Goal: Task Accomplishment & Management: Complete application form

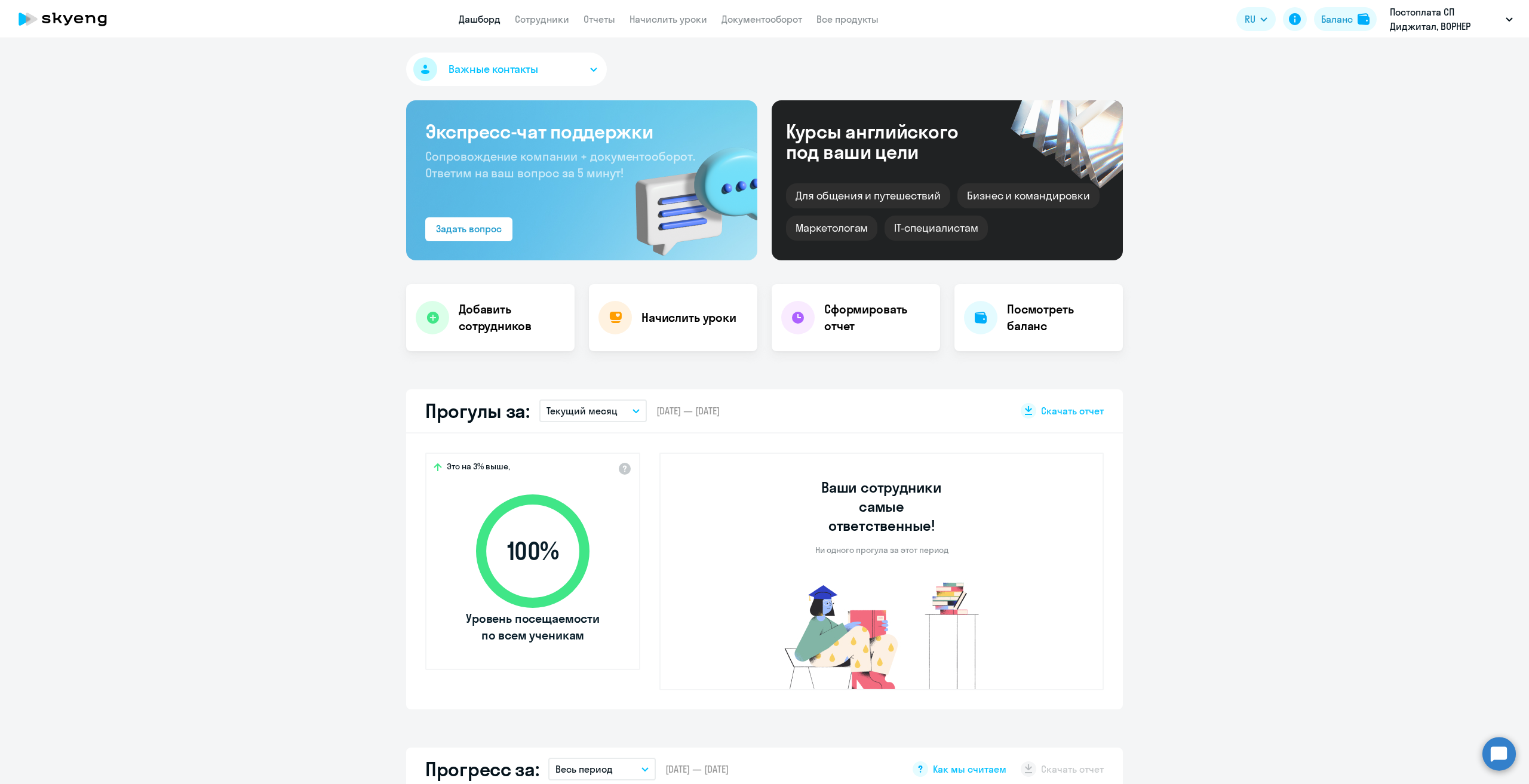
select select "30"
click at [559, 14] on link "Сотрудники" at bounding box center [542, 19] width 54 height 12
select select "30"
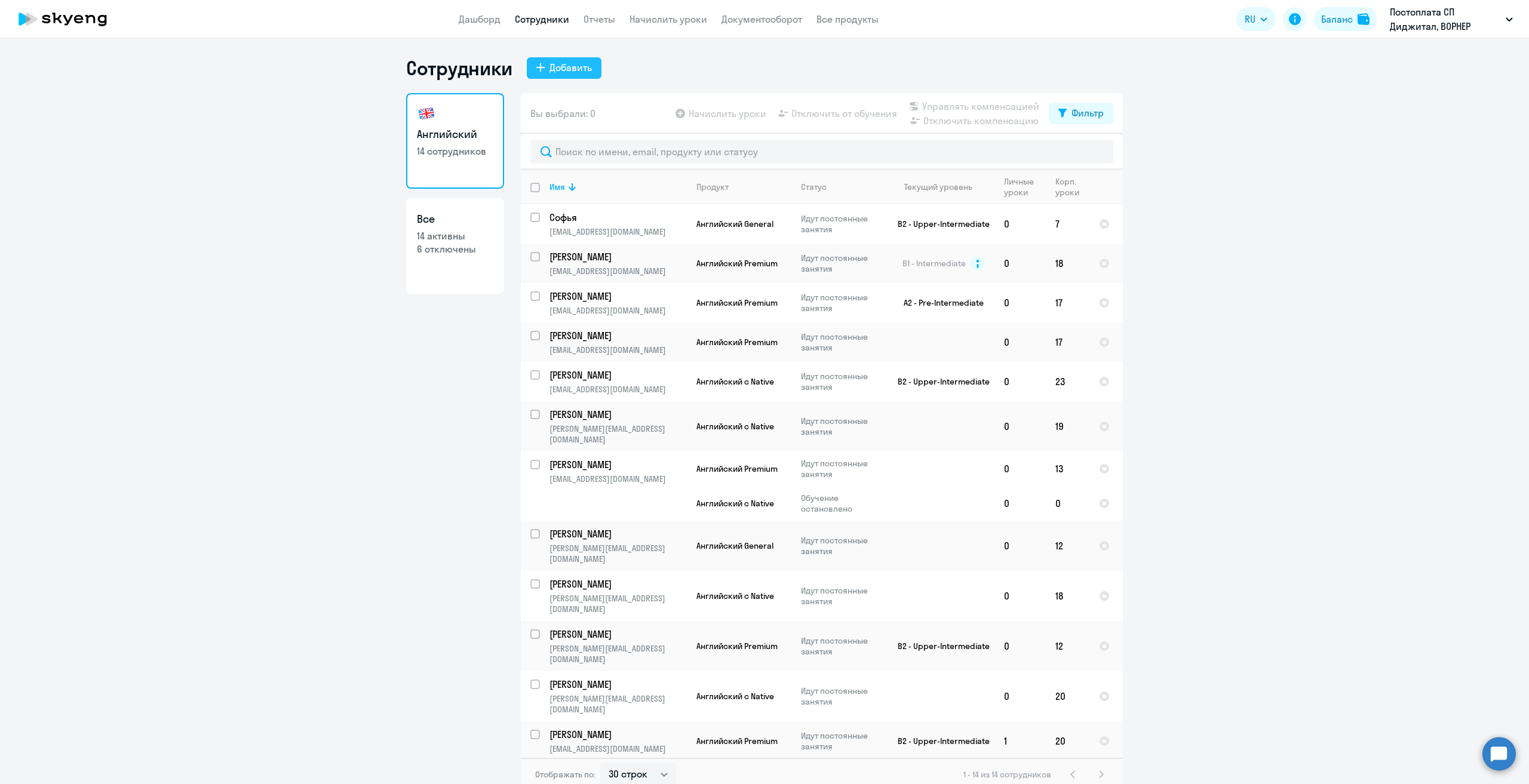
click at [568, 76] on button "Добавить" at bounding box center [563, 67] width 75 height 22
select select "english_adult_not_native_speaker"
select select "3"
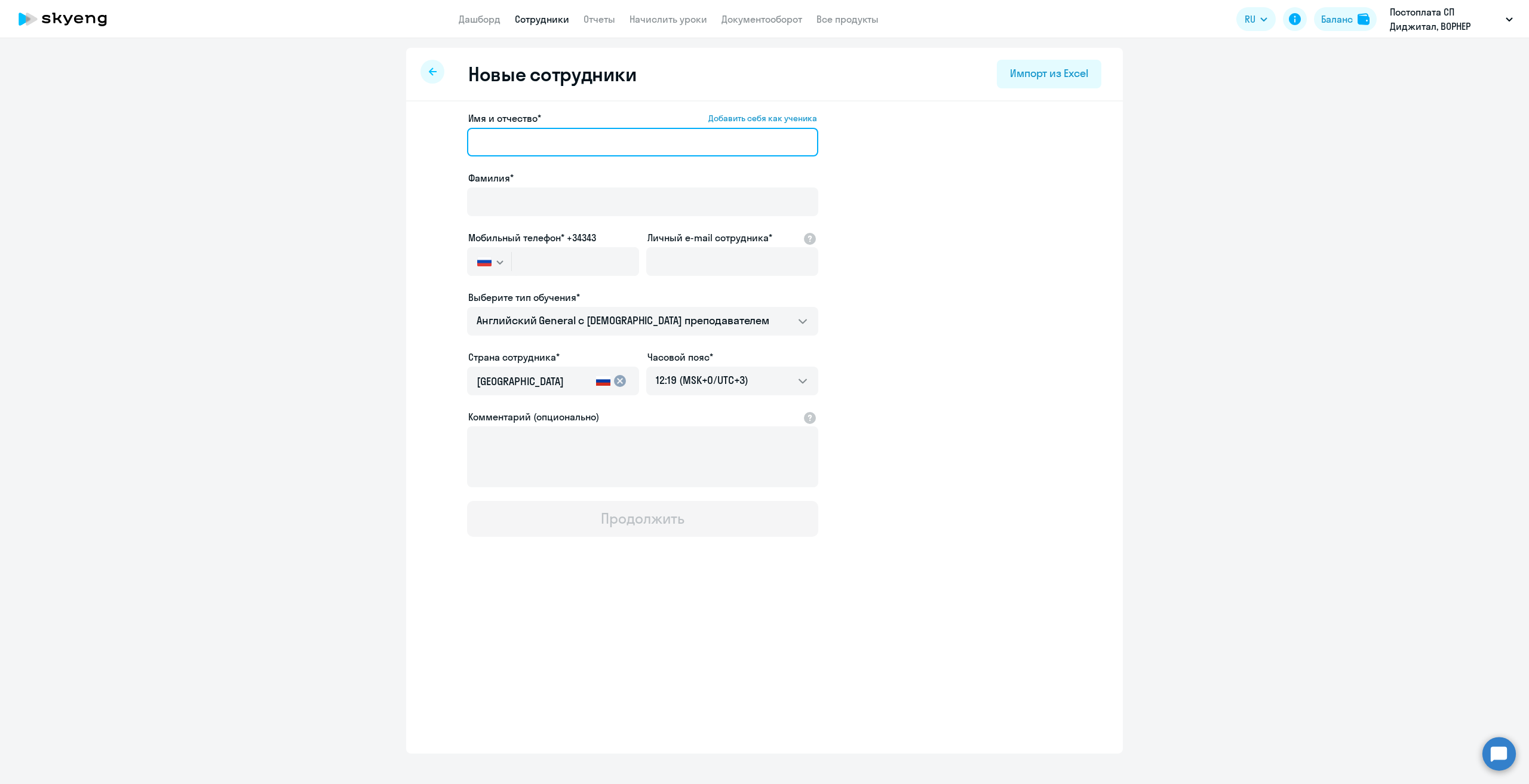
click at [539, 146] on input "Имя и отчество* Добавить себя как ученика" at bounding box center [642, 142] width 351 height 28
type input "F"
type input "[PERSON_NAME]"
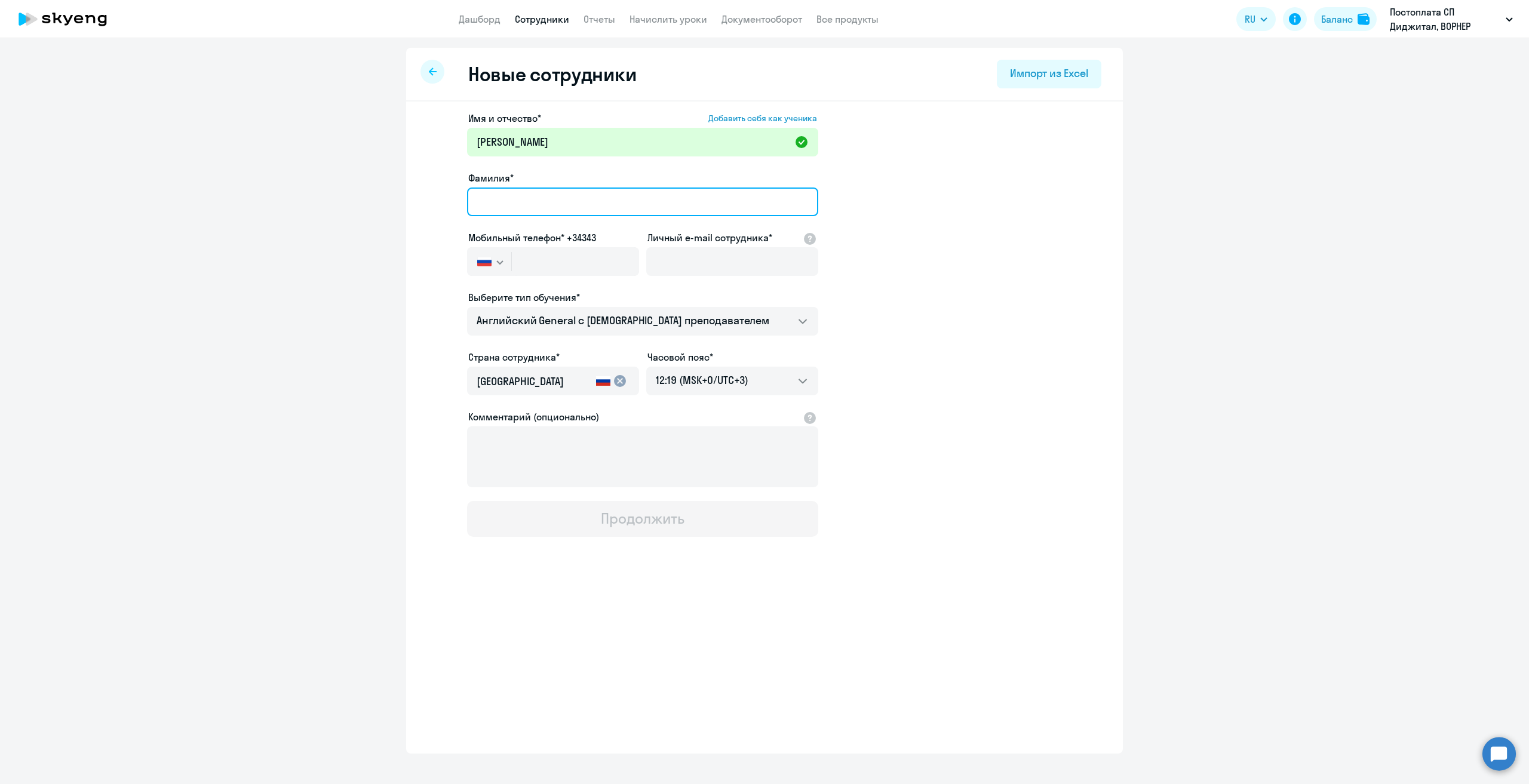
click at [512, 200] on input "Фамилия*" at bounding box center [642, 202] width 351 height 28
type input "Ъ"
type input "[PERSON_NAME]"
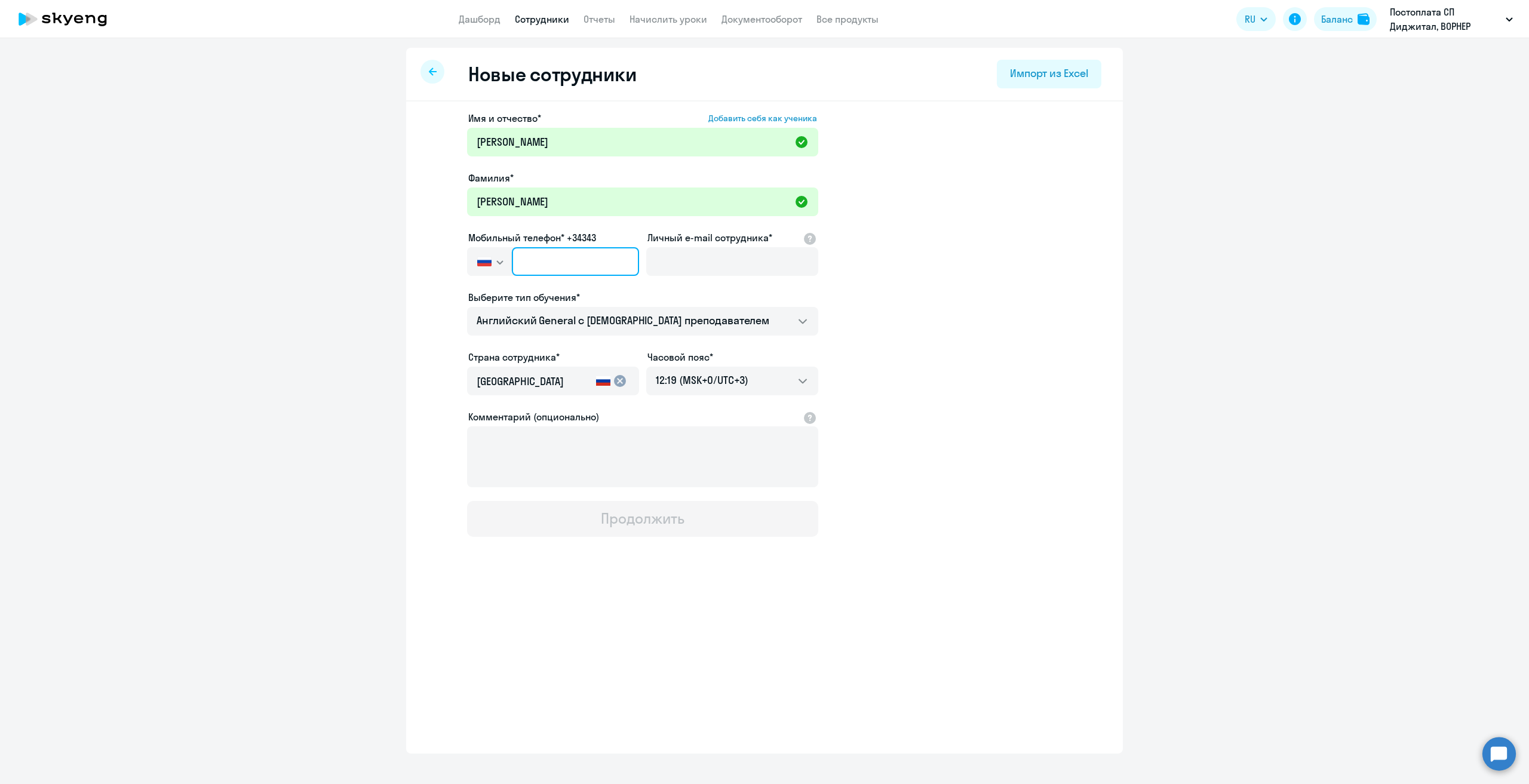
click at [554, 260] on input "text" at bounding box center [575, 262] width 127 height 28
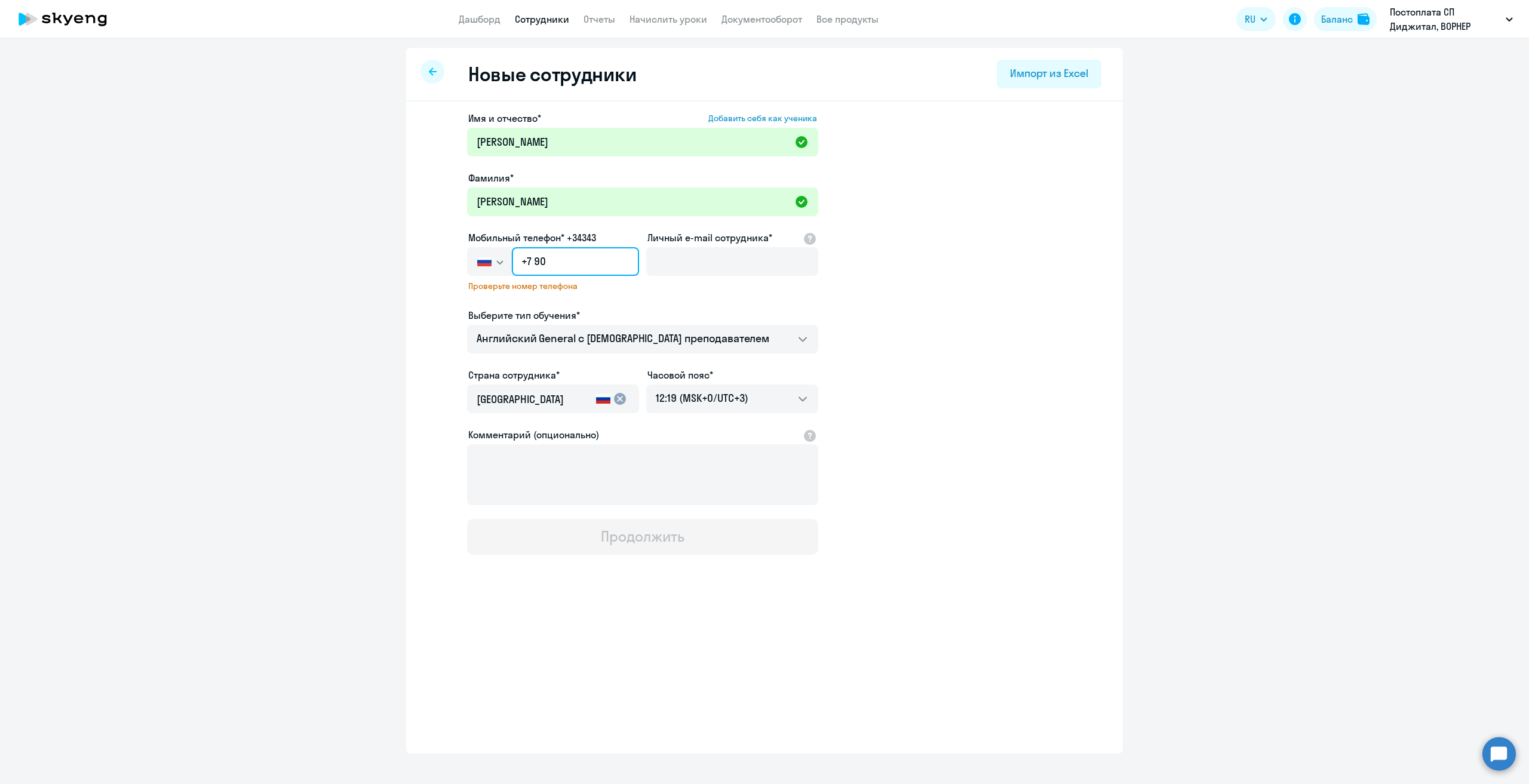
type input "+7 9"
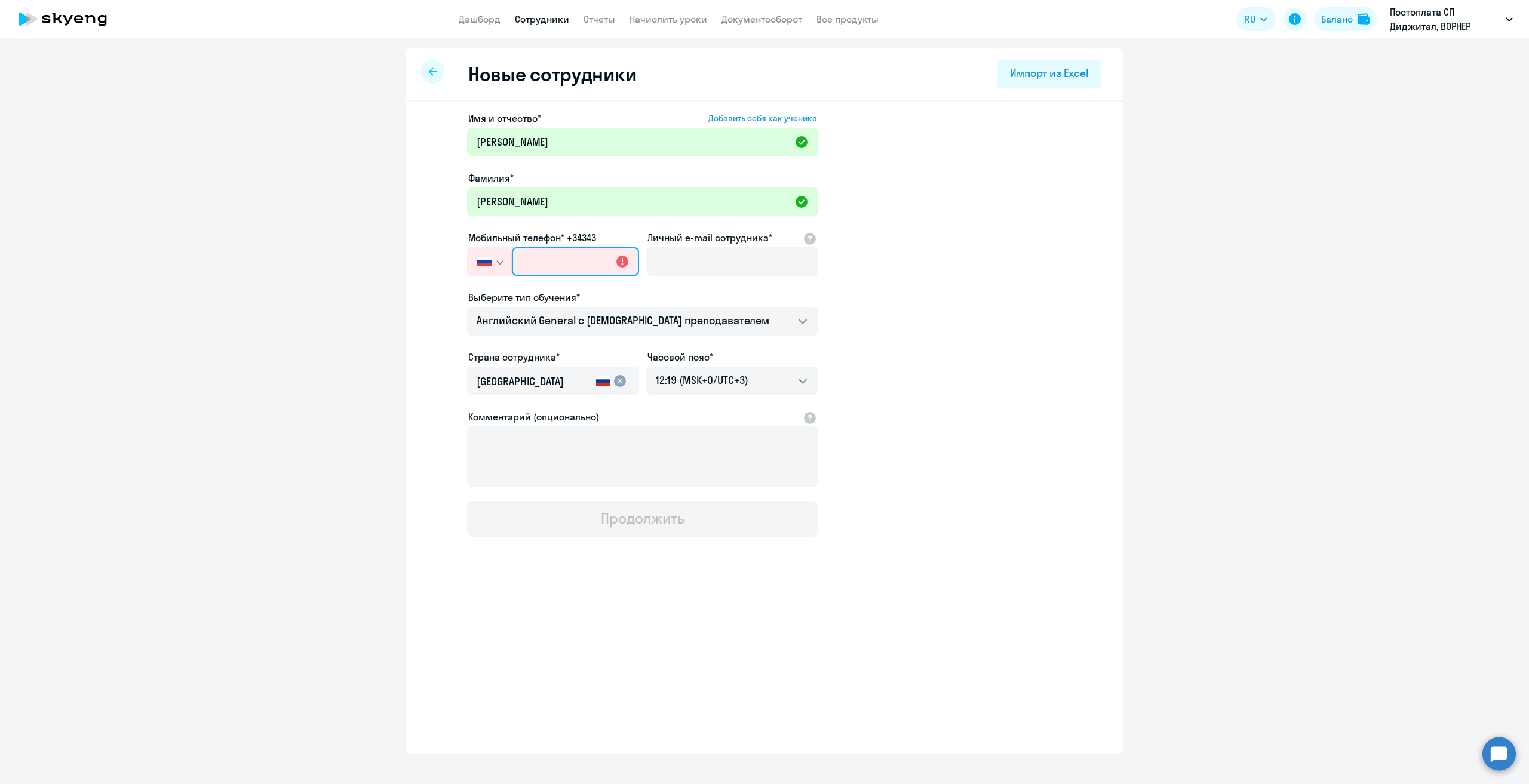
paste input "[PHONE_NUMBER]"
type input "[PHONE_NUMBER]"
click at [683, 257] on input "Личный e-mail сотрудника*" at bounding box center [731, 262] width 172 height 28
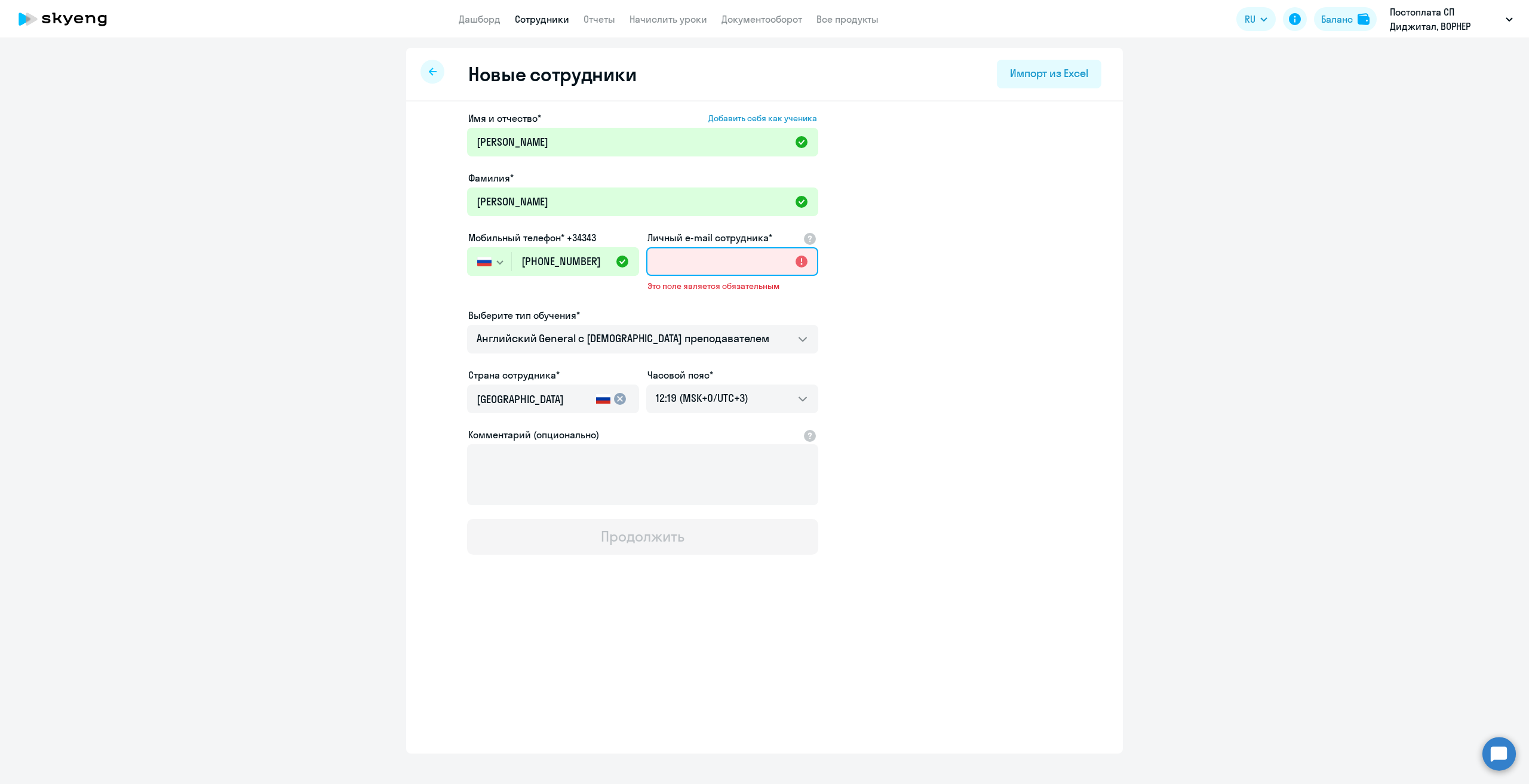
paste input "[EMAIL_ADDRESS][DOMAIN_NAME]"
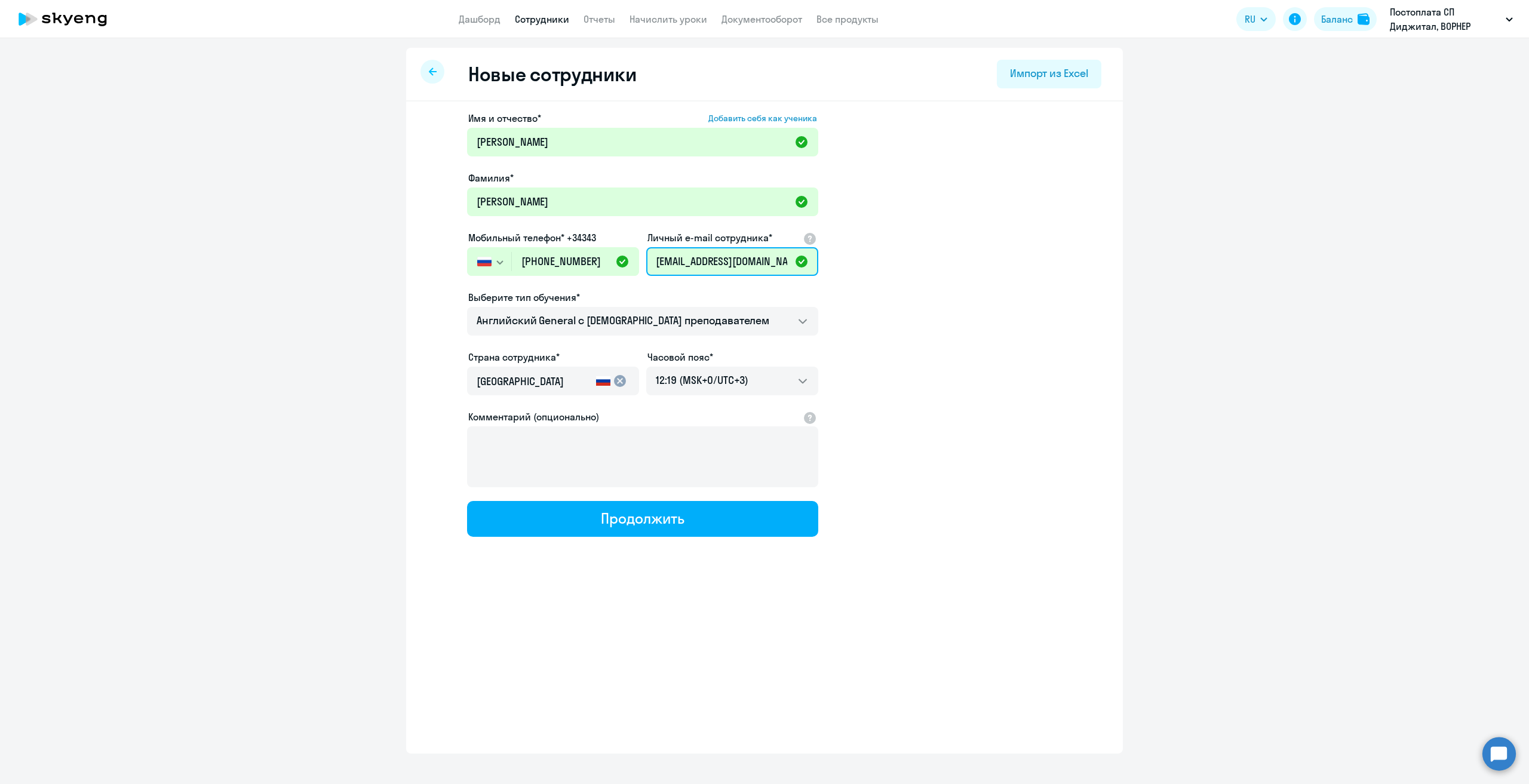
scroll to position [0, 11]
type input "[EMAIL_ADDRESS][DOMAIN_NAME]"
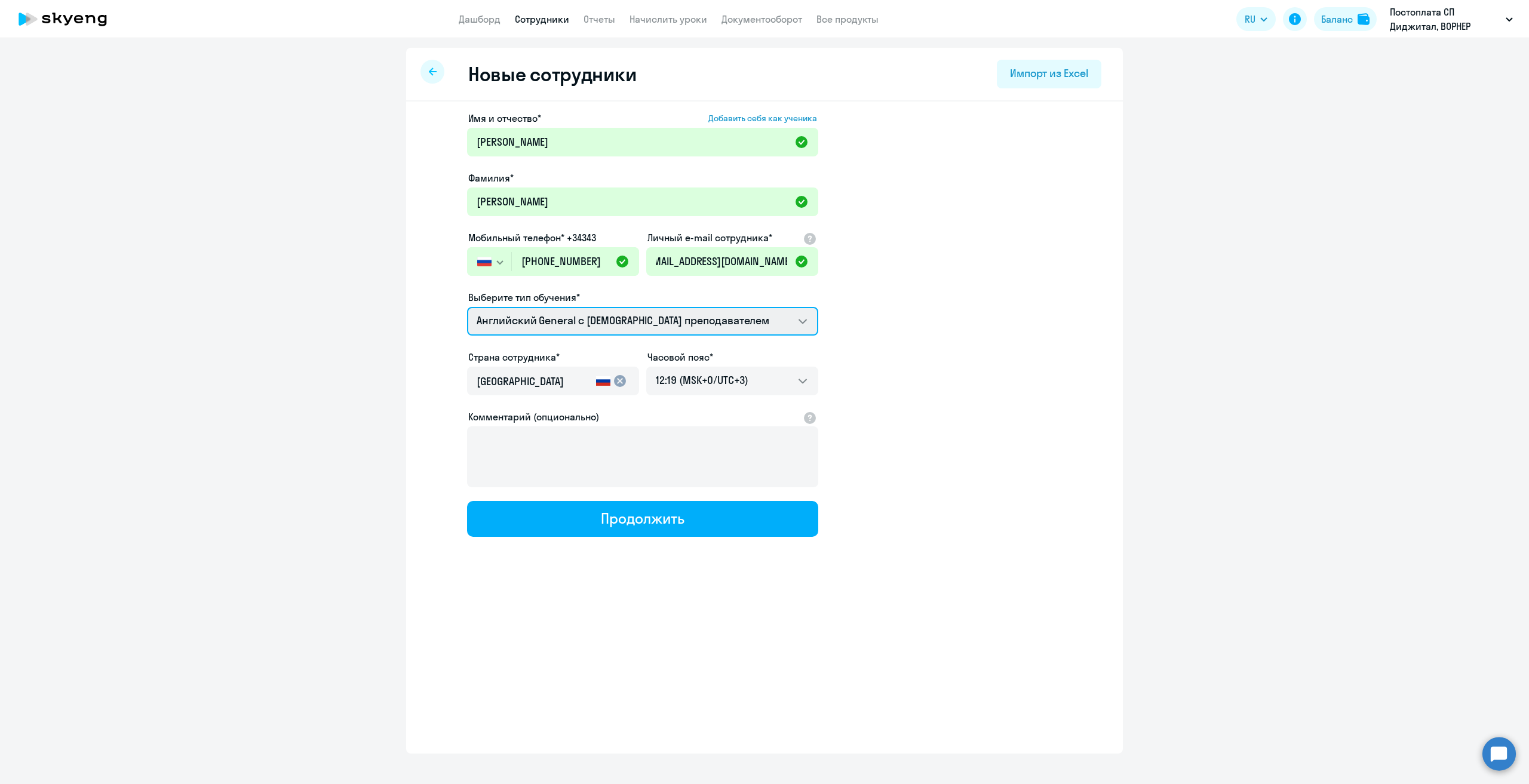
scroll to position [0, 0]
click at [712, 316] on select "Английский General с [DEMOGRAPHIC_DATA] преподавателем Английский General с [DE…" at bounding box center [642, 321] width 351 height 28
select select "english_adult_native_speaker"
click at [467, 307] on select "Английский General с [DEMOGRAPHIC_DATA] преподавателем Английский General с [DE…" at bounding box center [642, 321] width 351 height 28
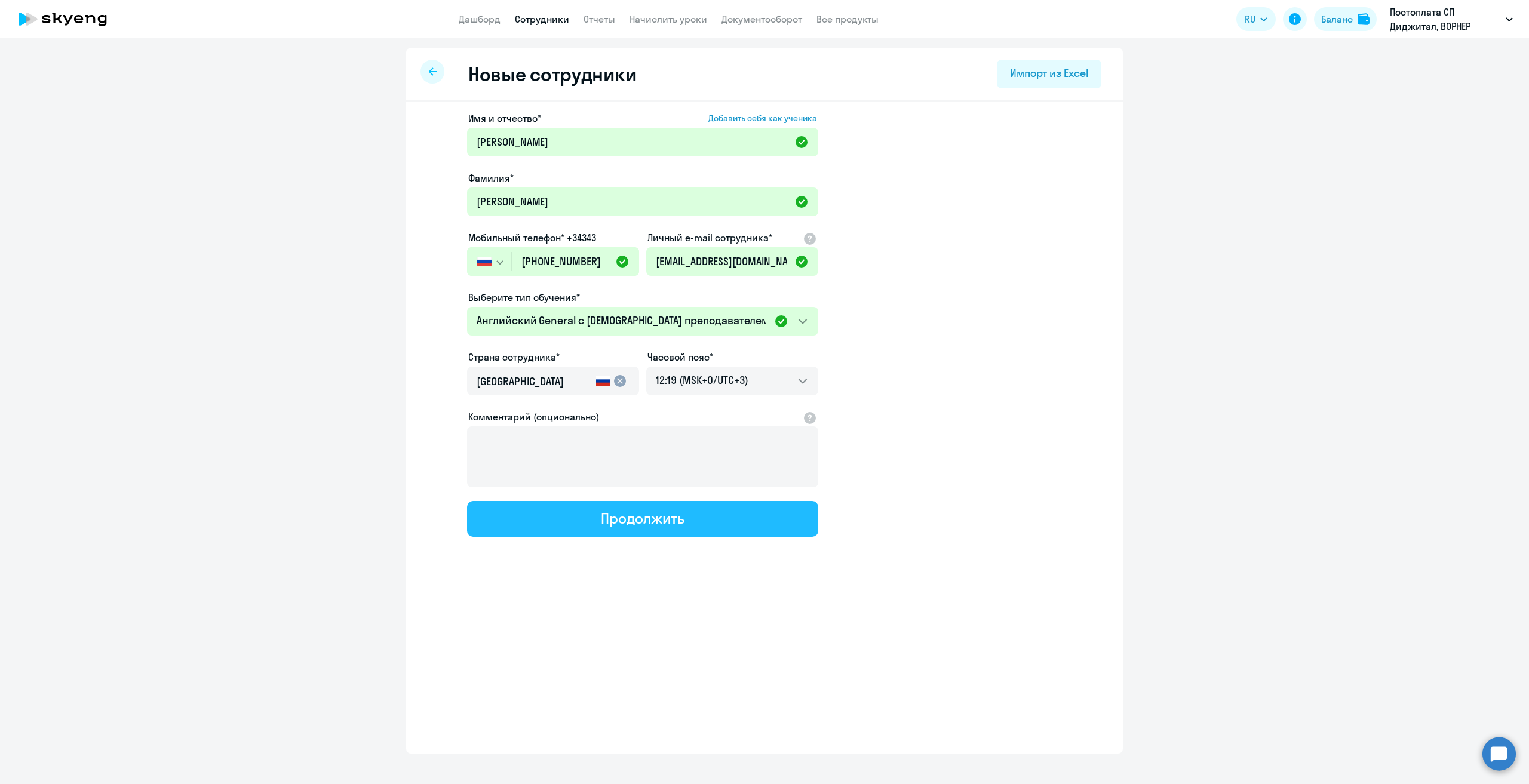
click at [557, 514] on button "Продолжить" at bounding box center [642, 519] width 351 height 36
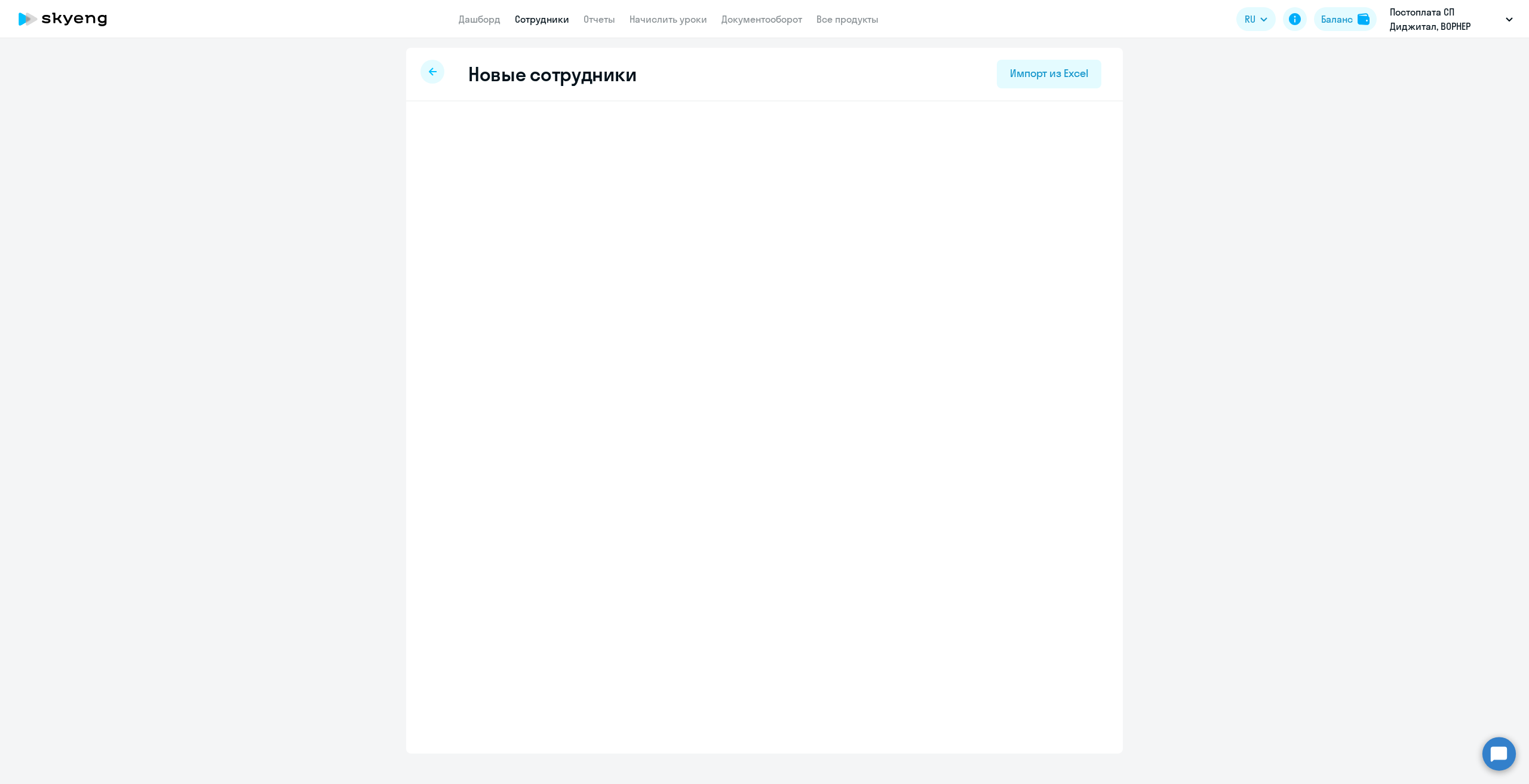
select select "english_adult_native_speaker"
select select "3"
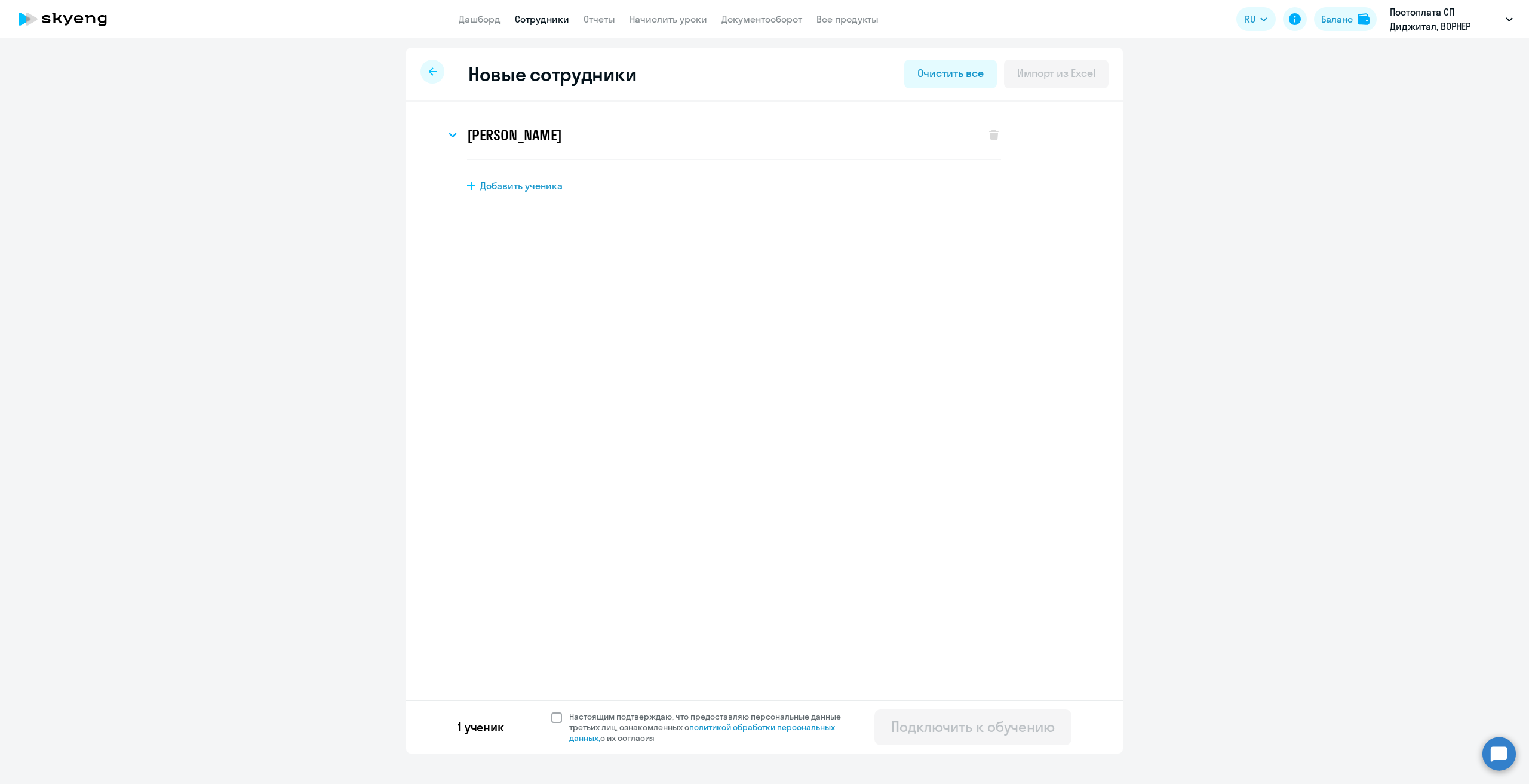
click at [552, 720] on span at bounding box center [556, 717] width 10 height 10
click at [551, 711] on input "Настоящим подтверждаю, что предоставляю персональные данные третьих лиц, ознако…" at bounding box center [550, 710] width 1 height 1
checkbox input "true"
click at [972, 721] on div "Подключить к обучению" at bounding box center [972, 726] width 163 height 19
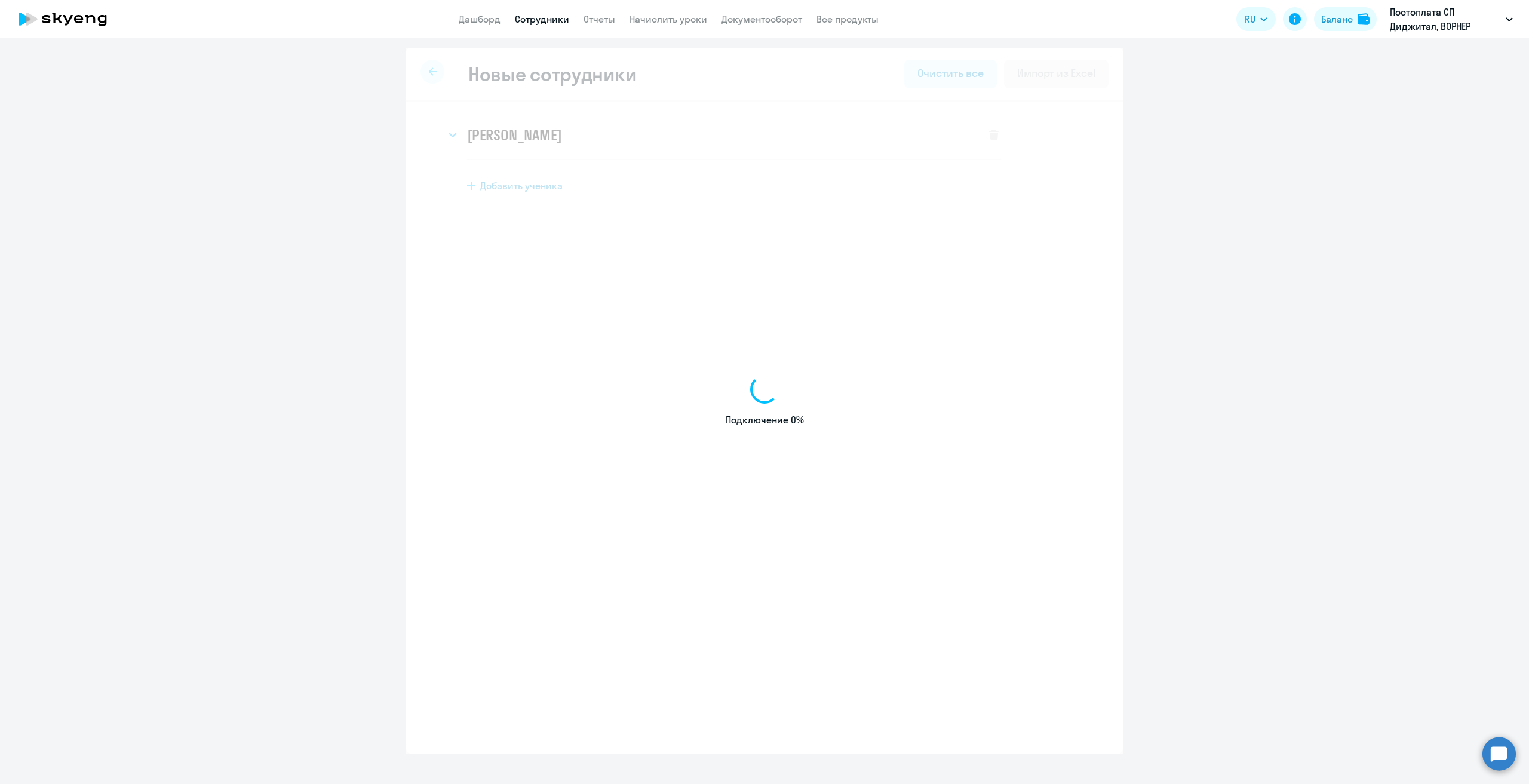
select select "english_adult_not_native_speaker"
select select "3"
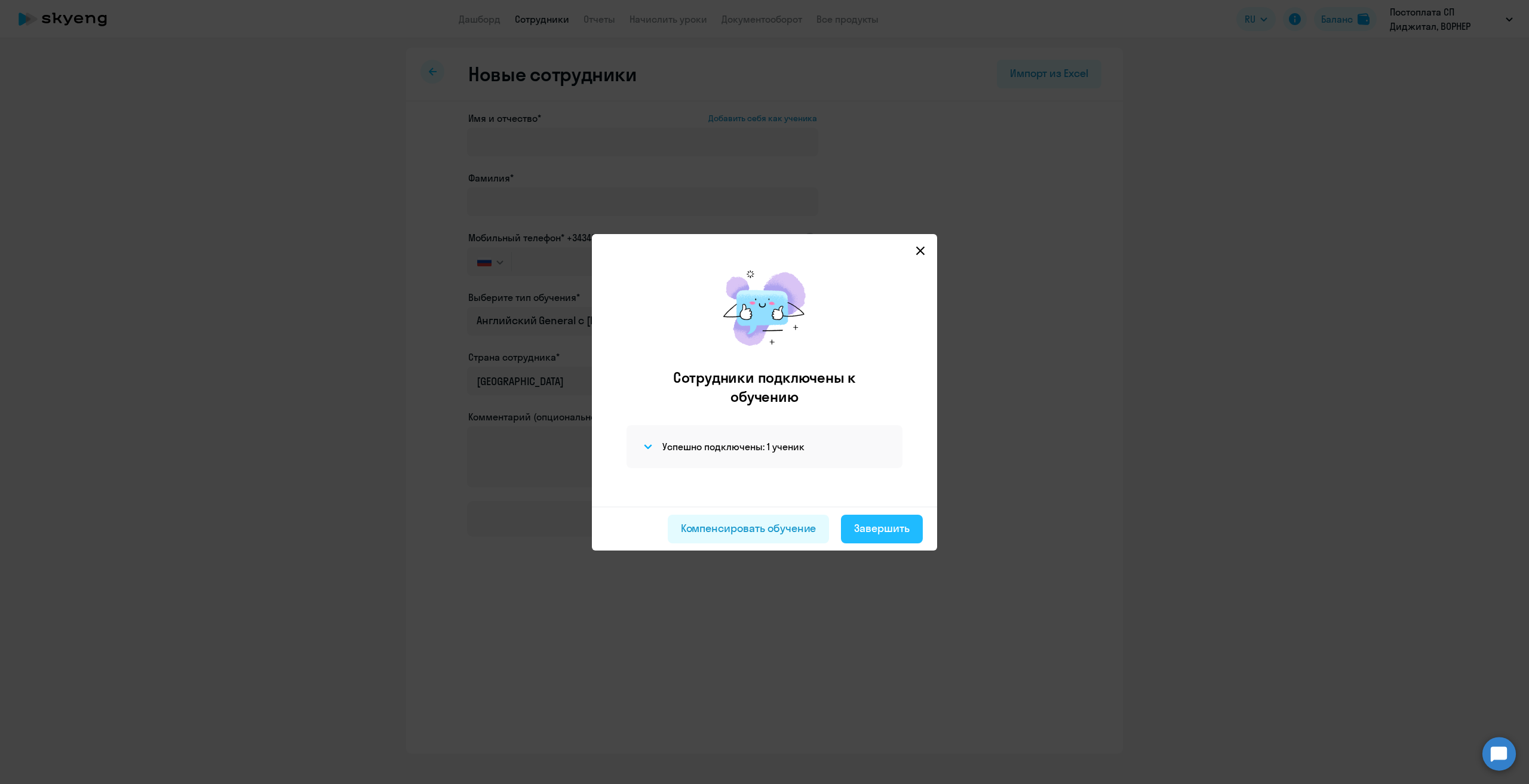
click at [887, 529] on div "Завершить" at bounding box center [881, 528] width 56 height 15
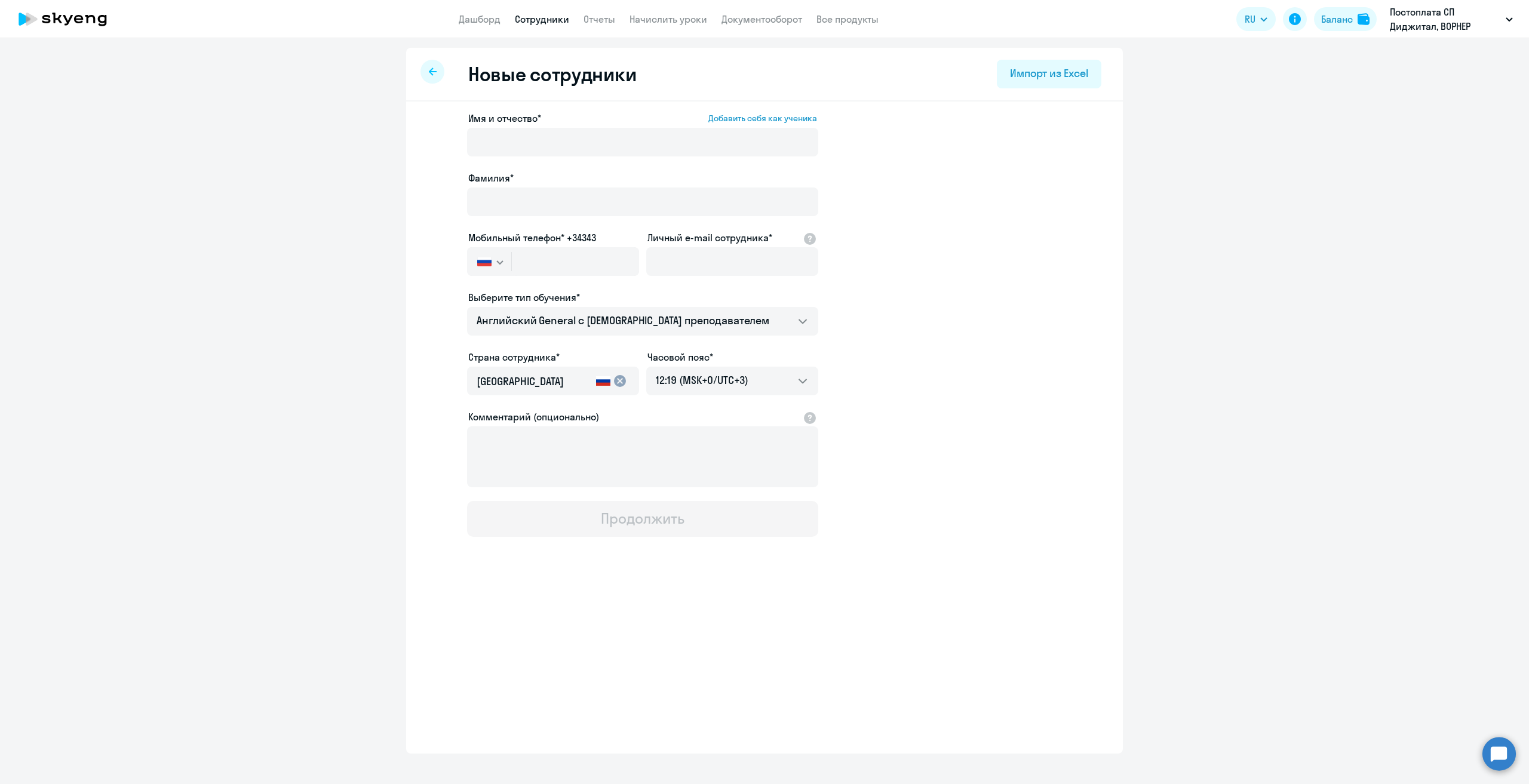
select select "30"
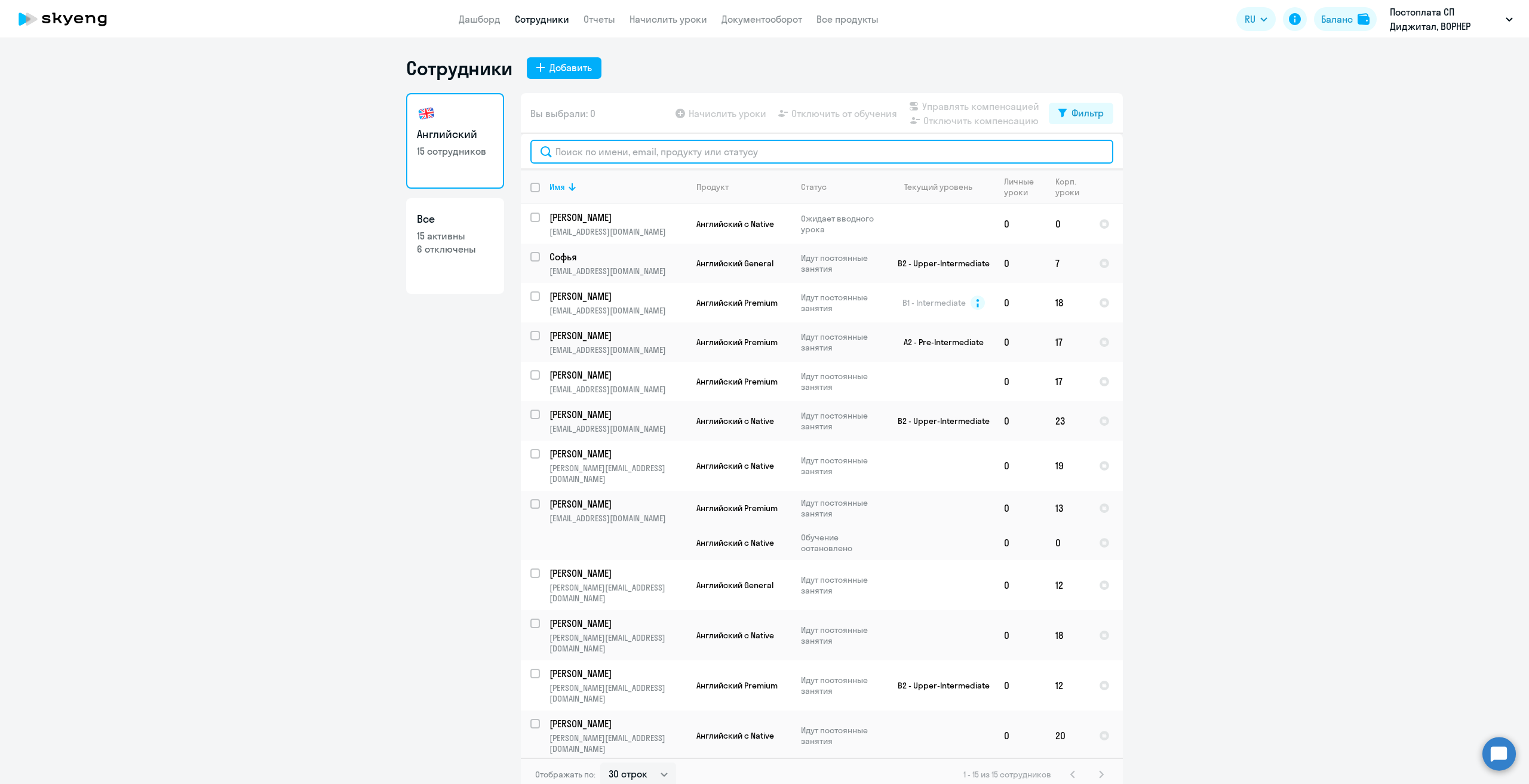
click at [665, 155] on input "text" at bounding box center [821, 151] width 582 height 24
click at [660, 13] on link "Начислить уроки" at bounding box center [669, 19] width 78 height 12
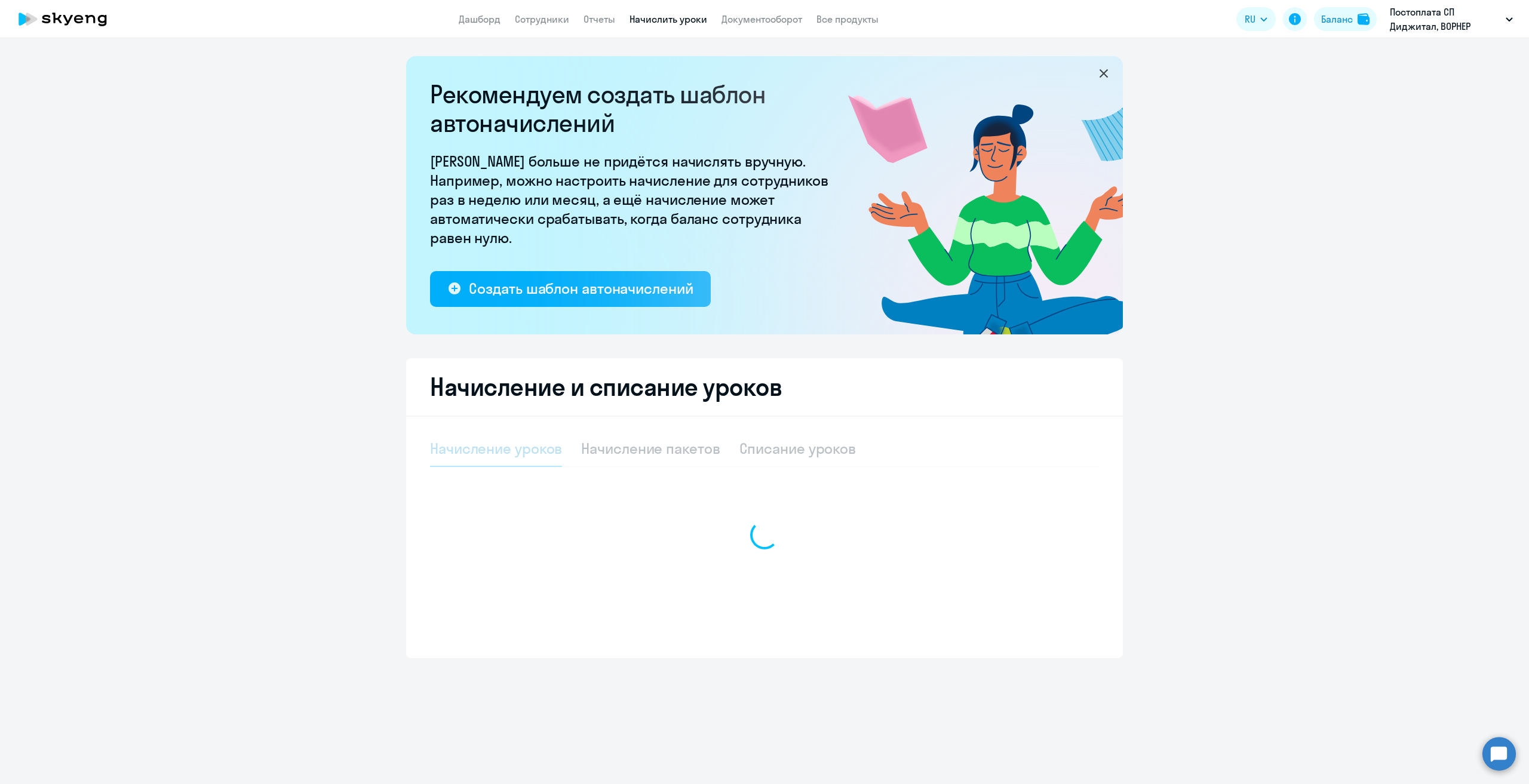
select select "10"
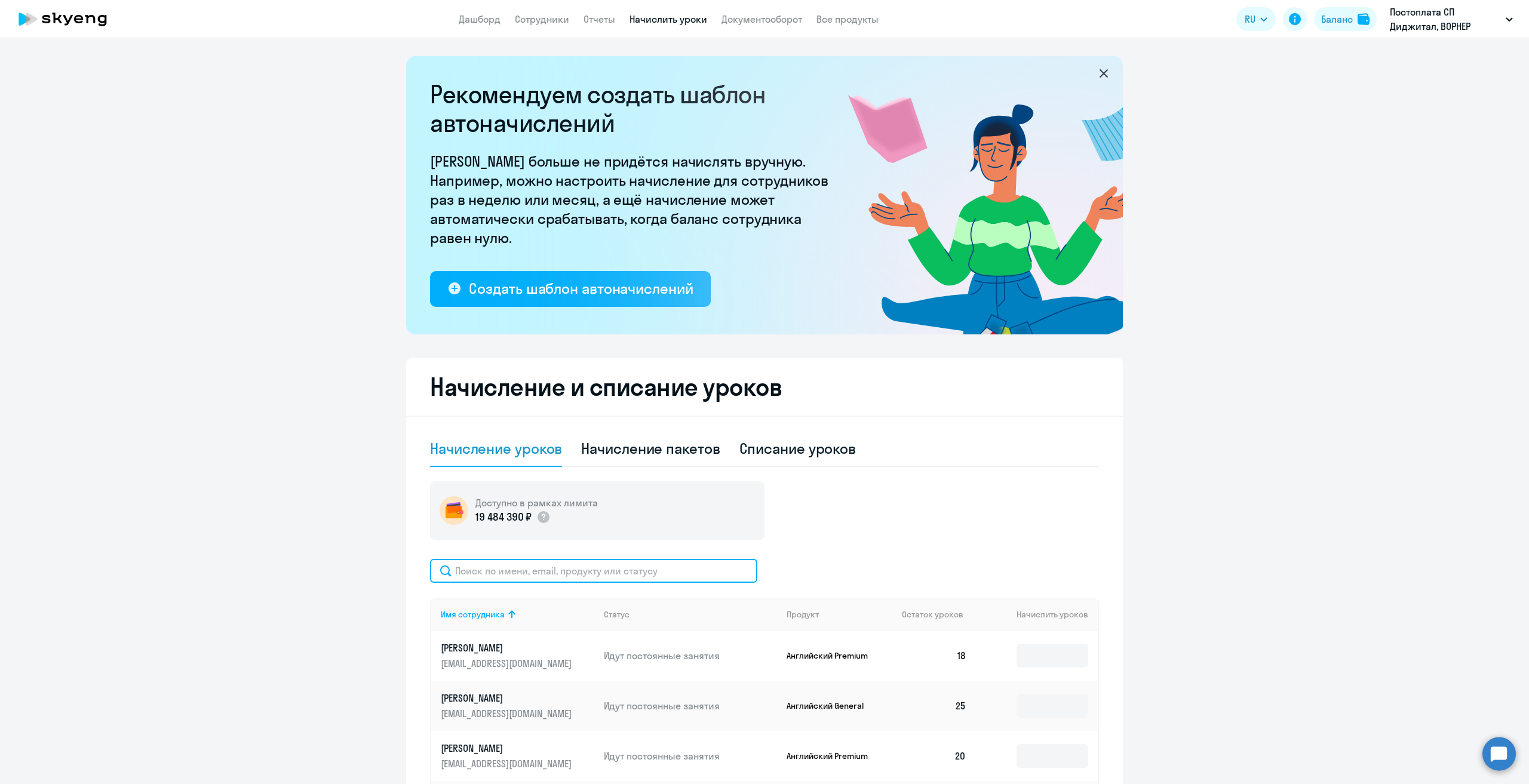
click at [511, 566] on input "text" at bounding box center [593, 570] width 327 height 24
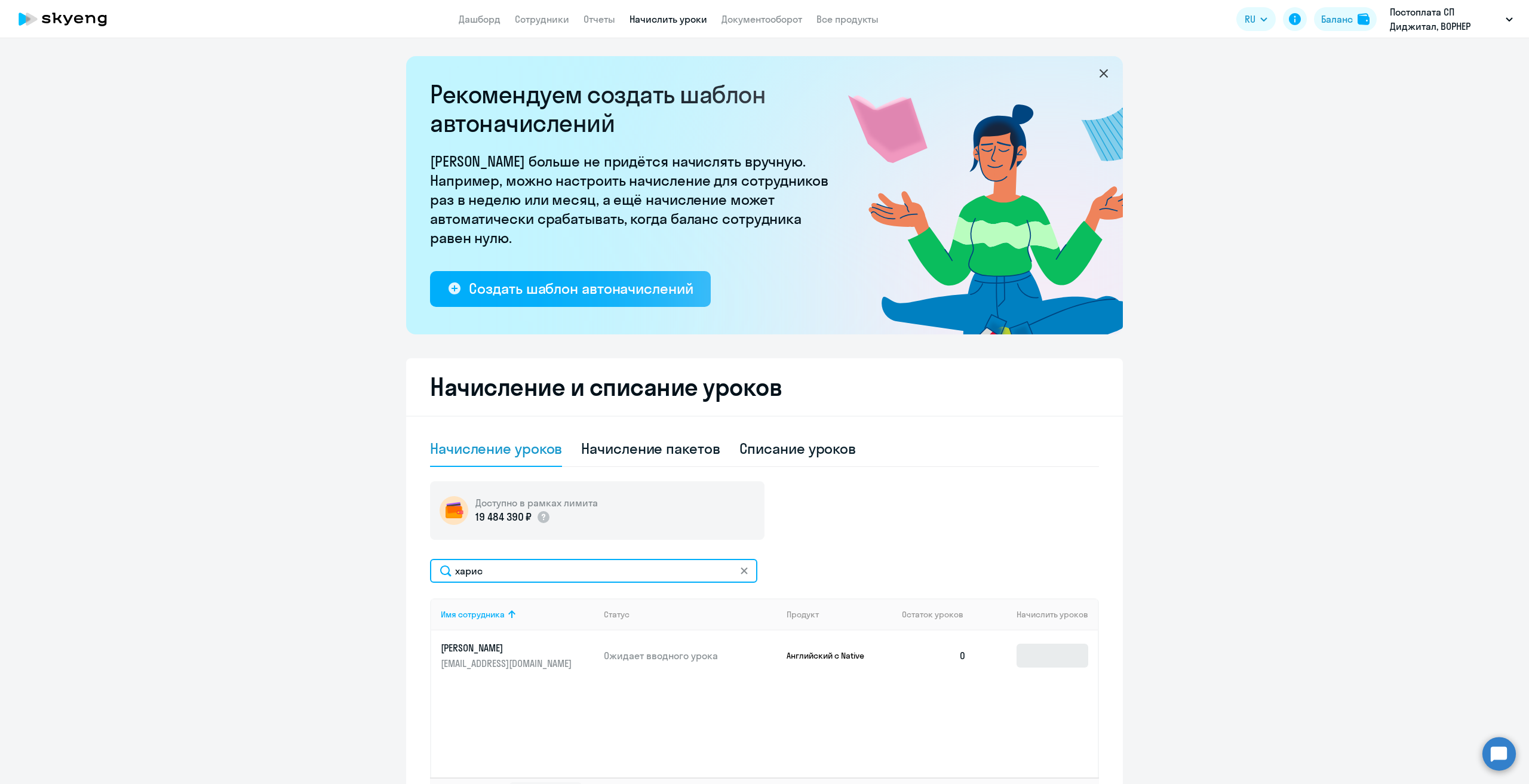
type input "харис"
click at [1042, 650] on input at bounding box center [1052, 655] width 72 height 24
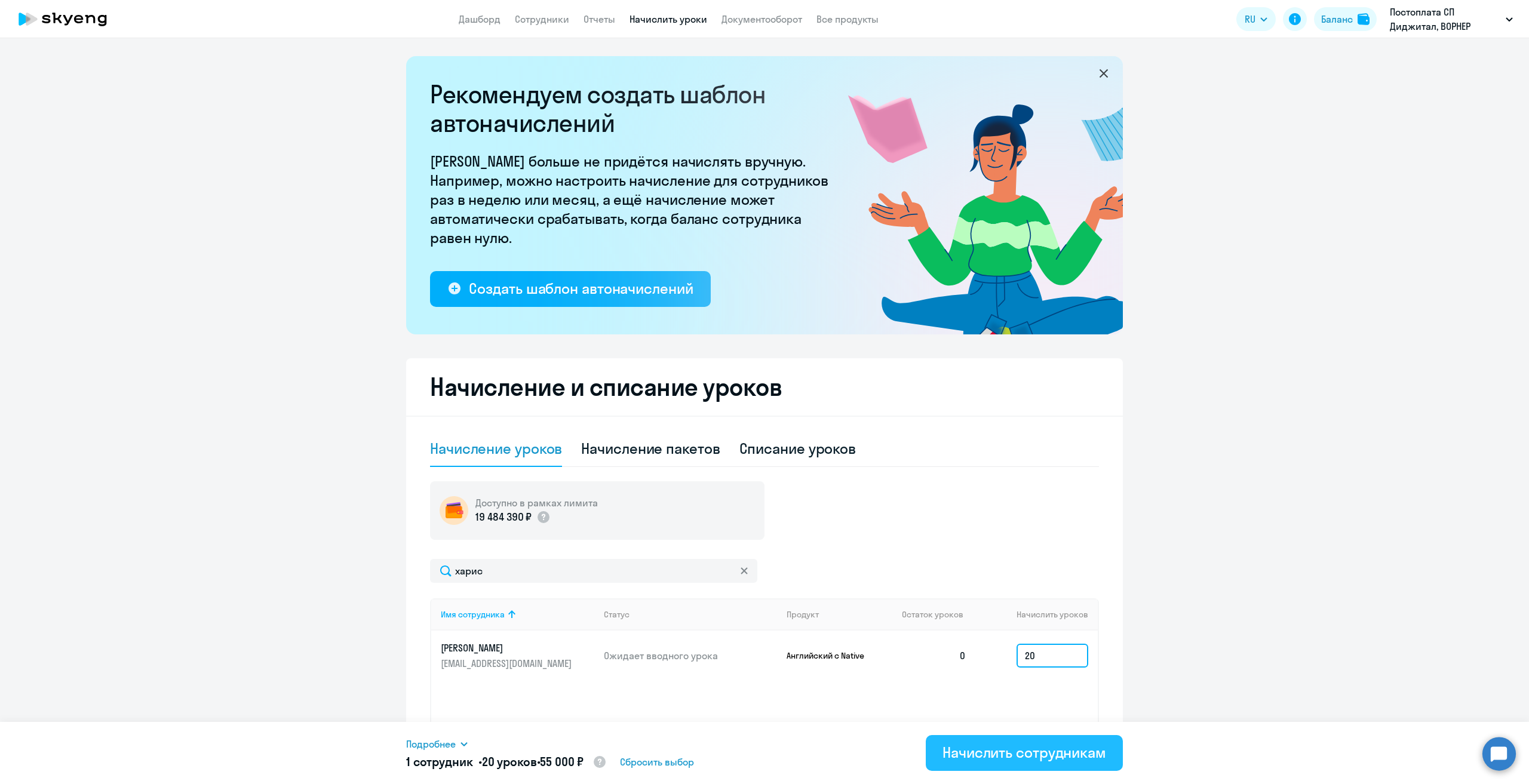
type input "20"
click at [978, 769] on button "Начислить сотрудникам" at bounding box center [1024, 753] width 197 height 36
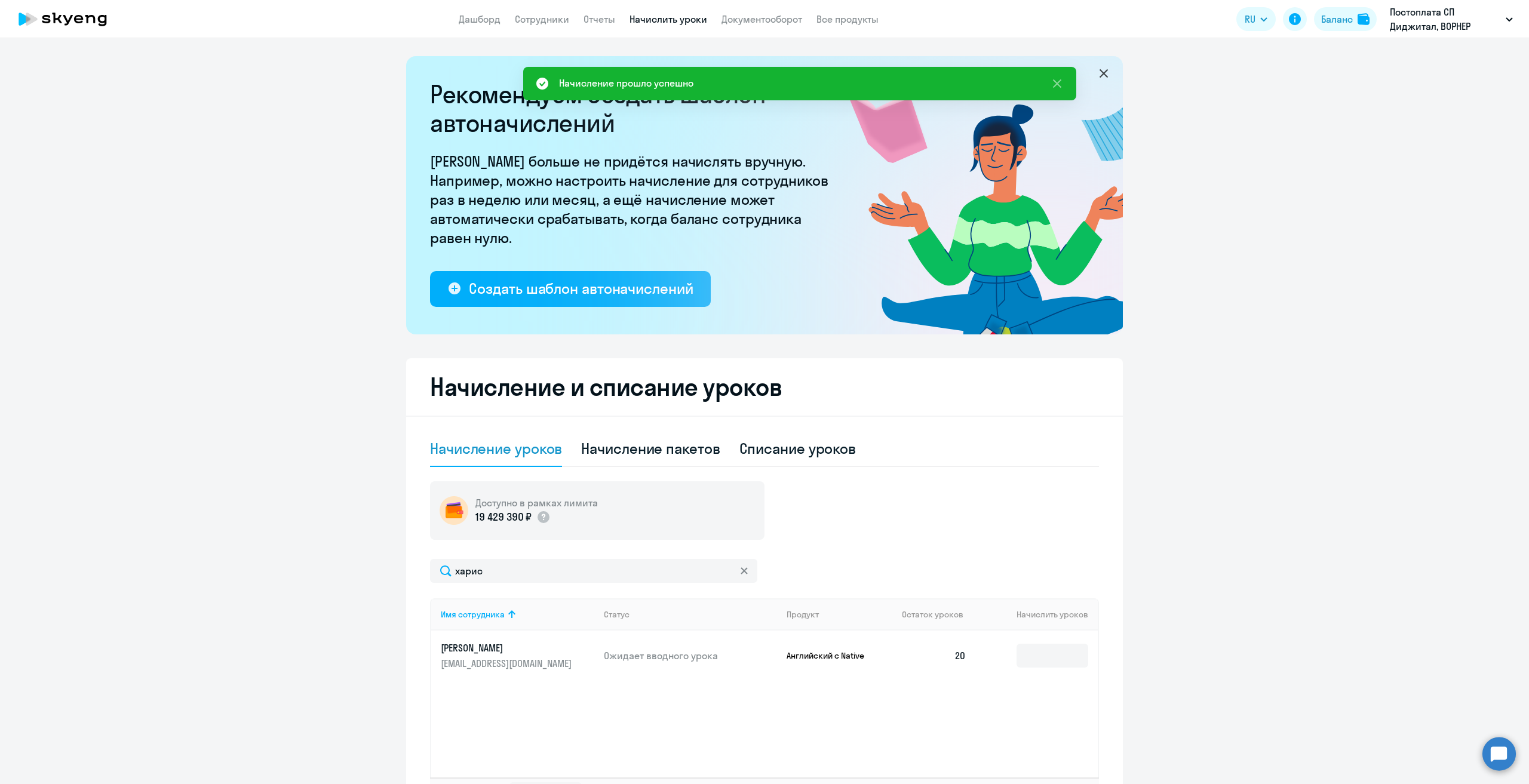
click at [741, 573] on icon at bounding box center [745, 571] width 8 height 8
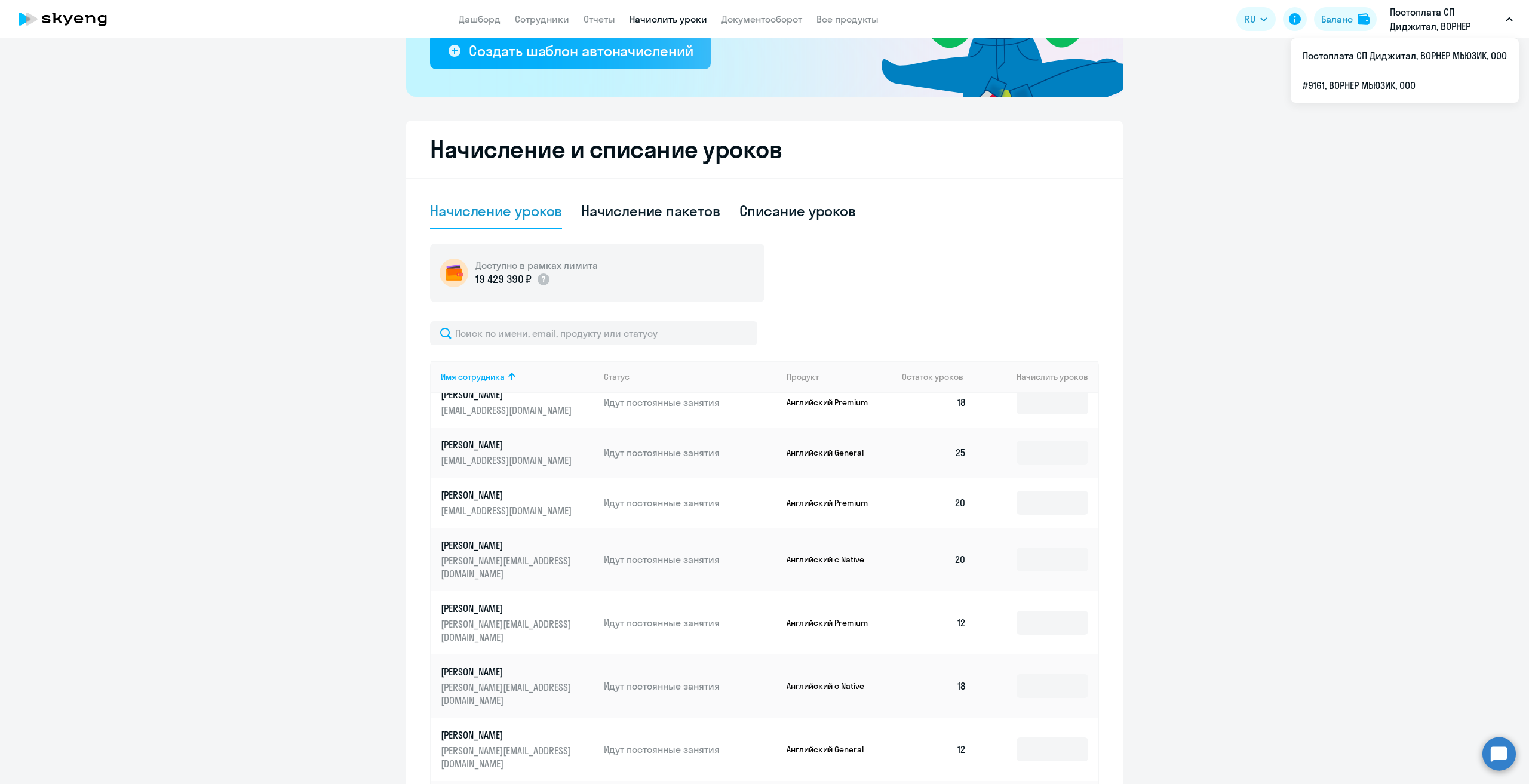
scroll to position [239, 0]
drag, startPoint x: 1456, startPoint y: 438, endPoint x: 1469, endPoint y: 433, distance: 13.9
click at [1469, 433] on ng-component "Рекомендуем создать шаблон автоначислений Уроки больше не придётся начислять вр…" at bounding box center [764, 386] width 1529 height 1139
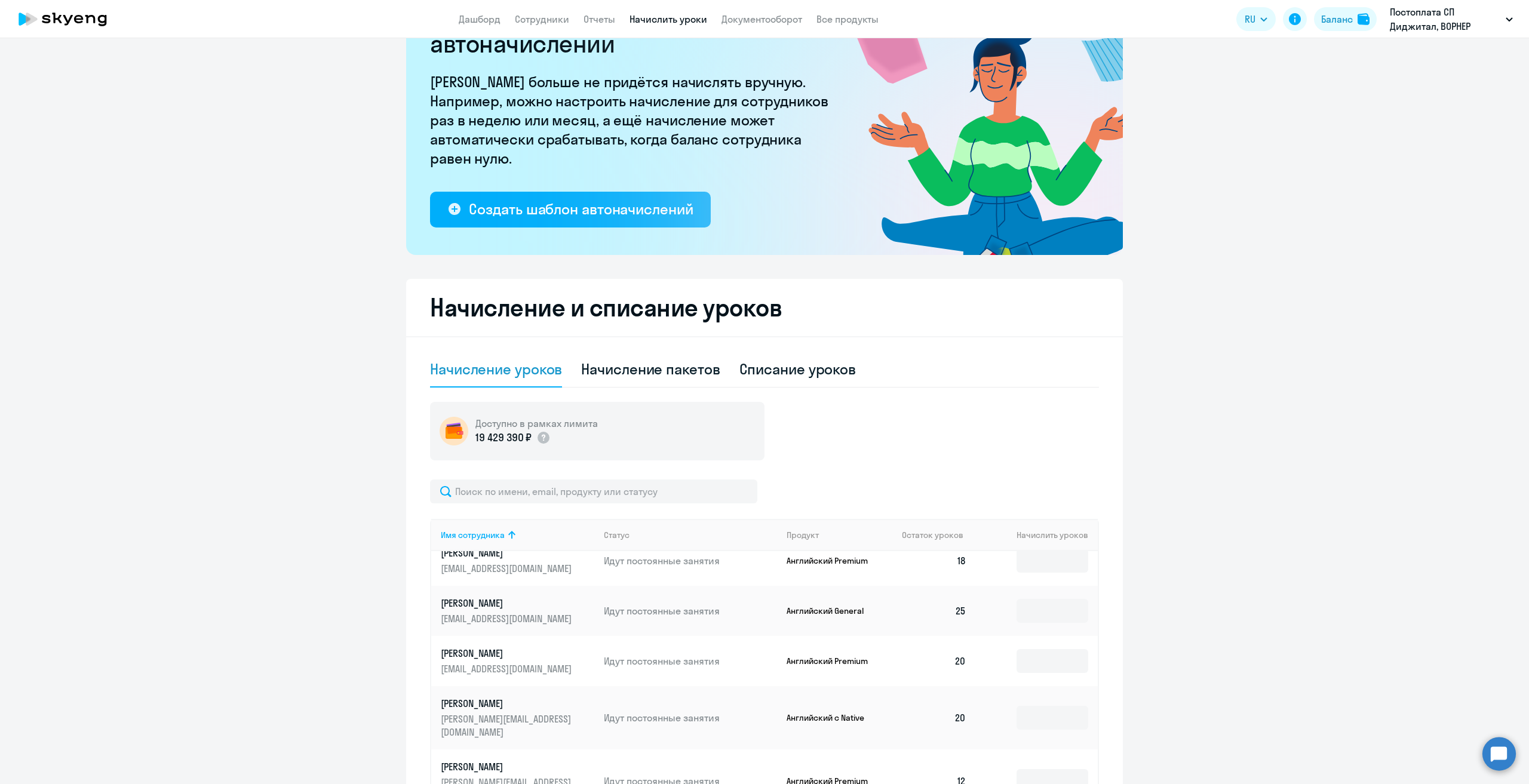
scroll to position [0, 0]
